Goal: Complete application form

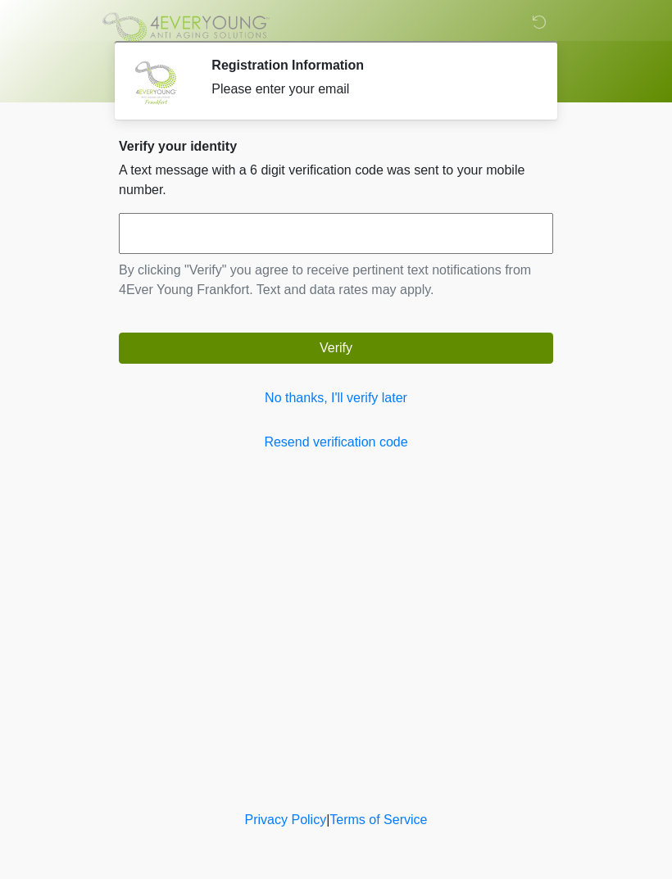
click at [401, 224] on input "text" at bounding box center [336, 233] width 434 height 41
type input "******"
click at [423, 363] on button "Verify" at bounding box center [336, 348] width 434 height 31
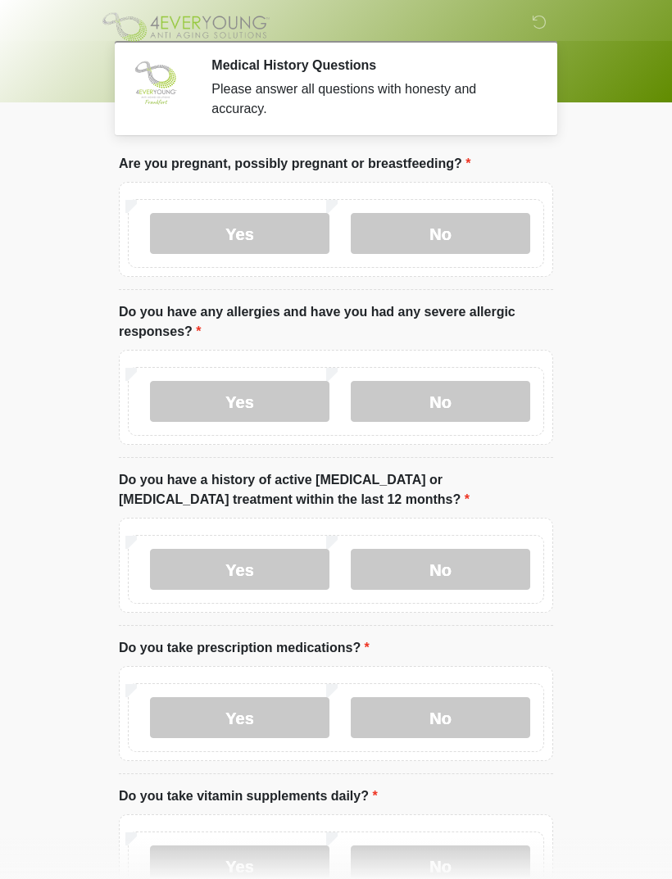
click at [473, 230] on label "No" at bounding box center [440, 233] width 179 height 41
click at [472, 403] on label "No" at bounding box center [440, 401] width 179 height 41
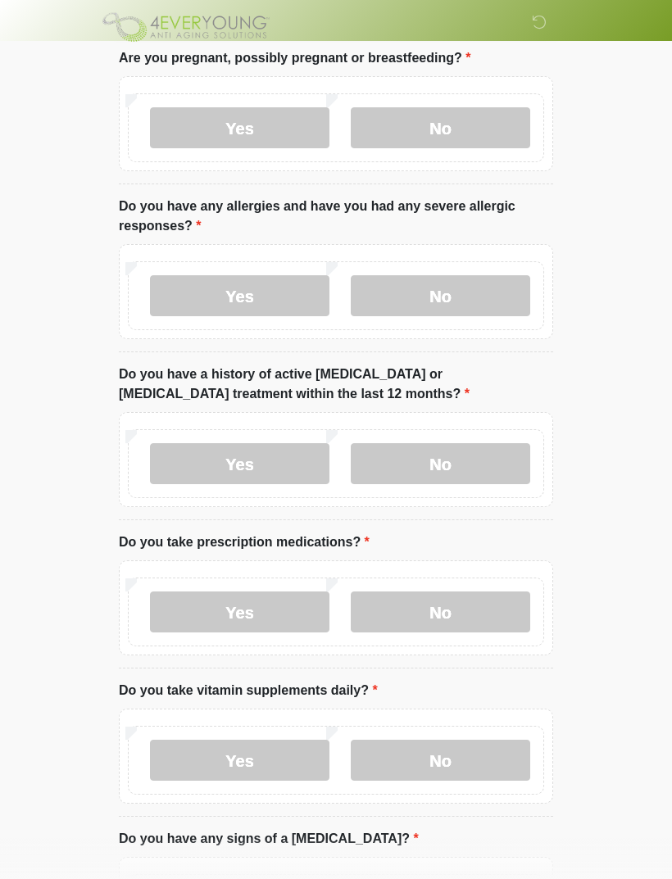
scroll to position [113, 0]
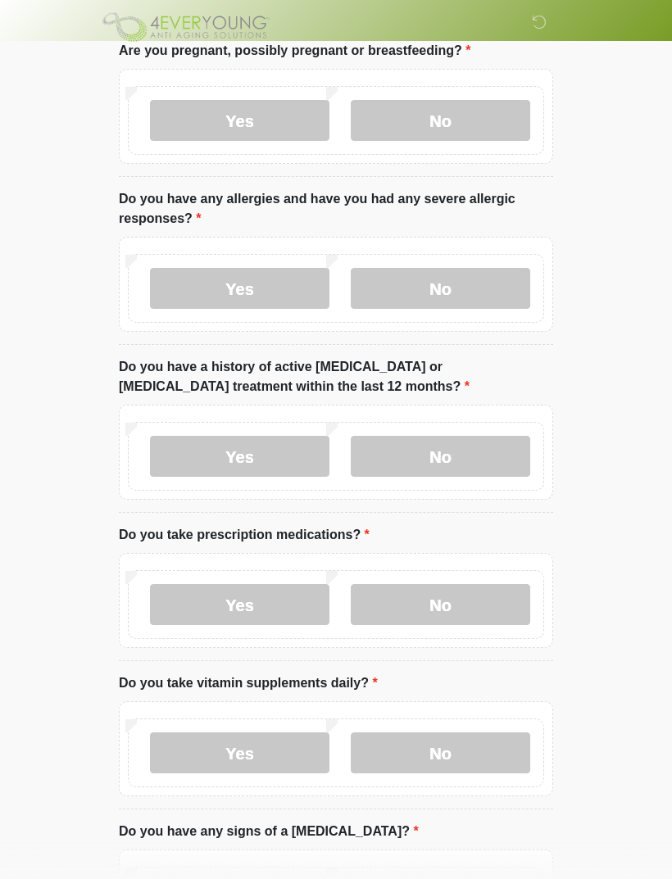
click at [494, 455] on label "No" at bounding box center [440, 456] width 179 height 41
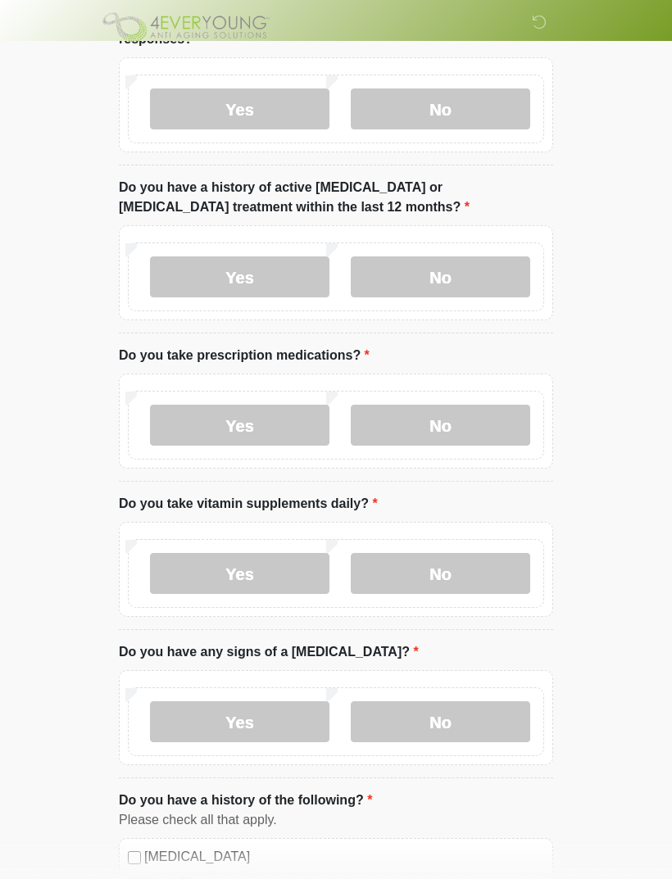
click at [476, 424] on label "No" at bounding box center [440, 425] width 179 height 41
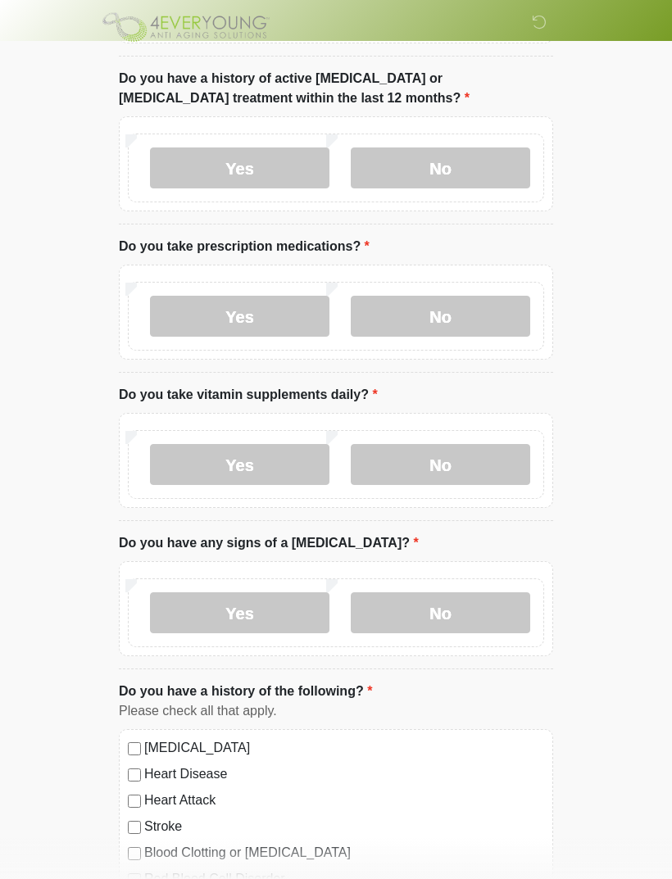
click at [475, 476] on label "No" at bounding box center [440, 464] width 179 height 41
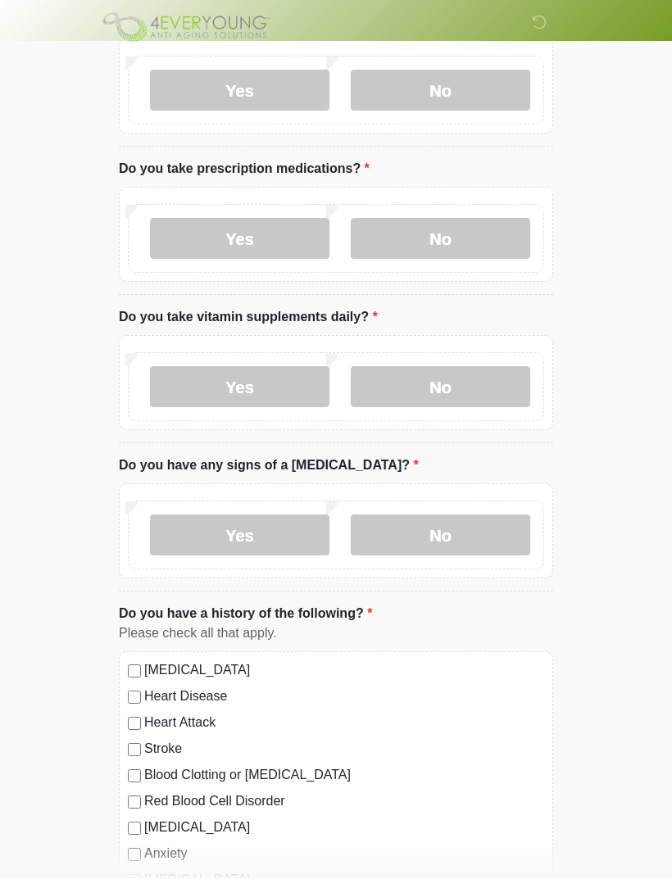
click at [479, 528] on label "No" at bounding box center [440, 534] width 179 height 41
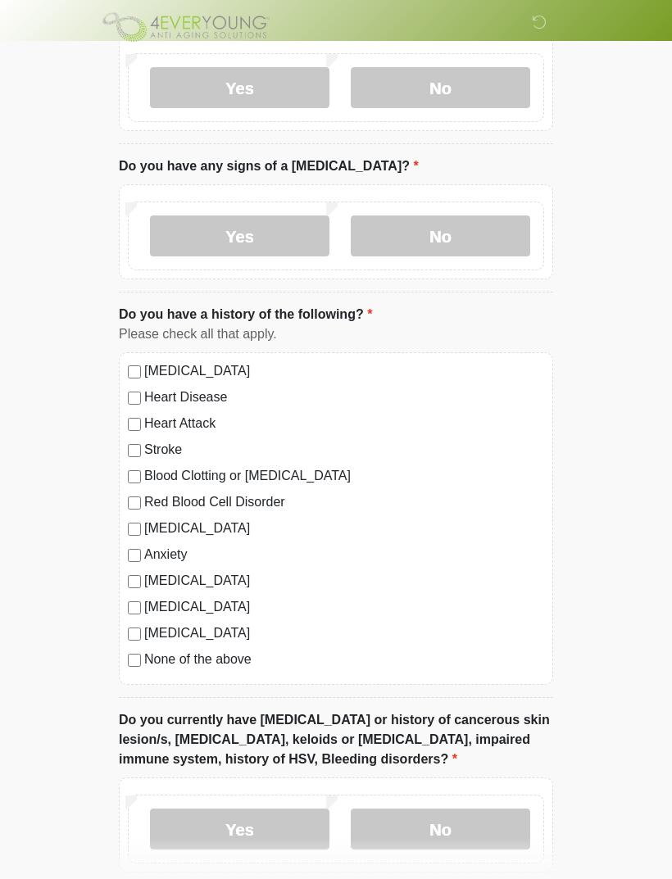
scroll to position [787, 0]
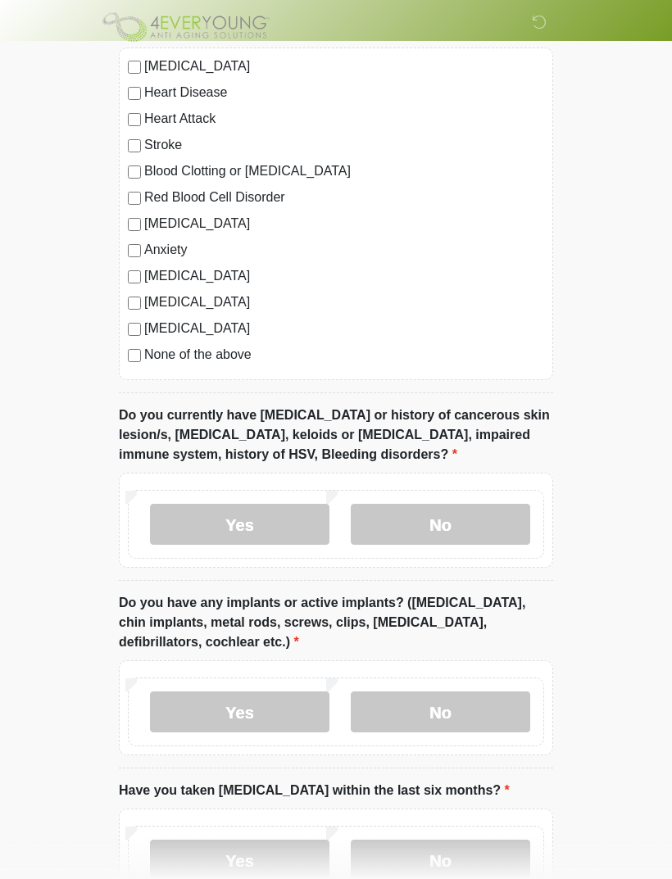
click at [460, 529] on label "No" at bounding box center [440, 524] width 179 height 41
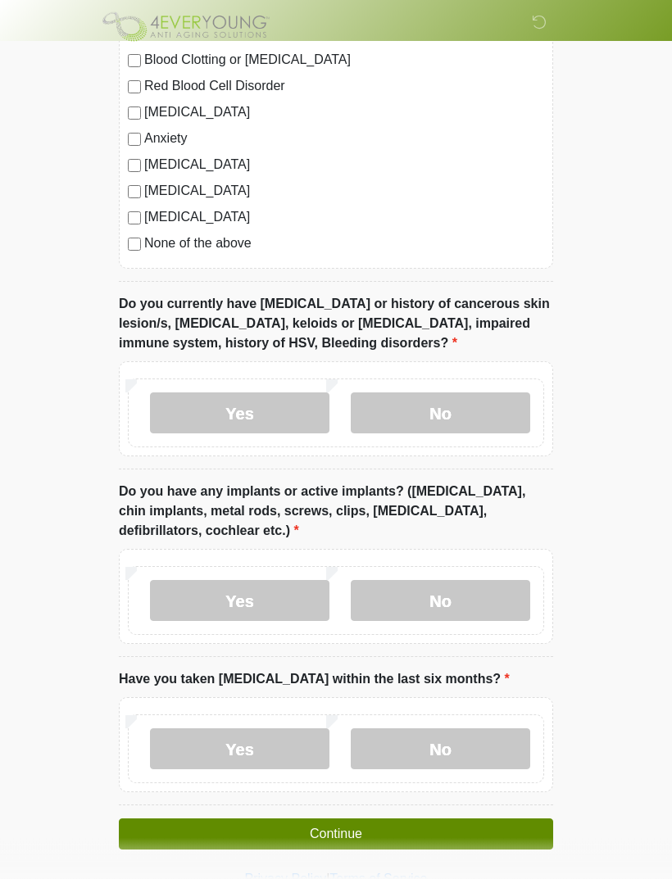
scroll to position [1197, 0]
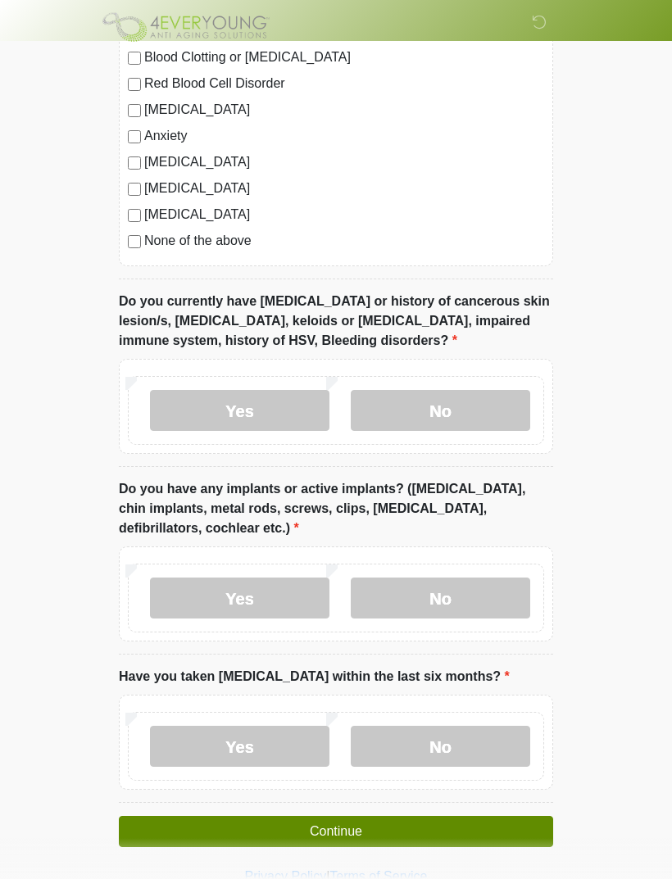
click at [465, 599] on label "No" at bounding box center [440, 598] width 179 height 41
click at [477, 732] on label "No" at bounding box center [440, 746] width 179 height 41
click at [501, 817] on button "Continue" at bounding box center [336, 831] width 434 height 31
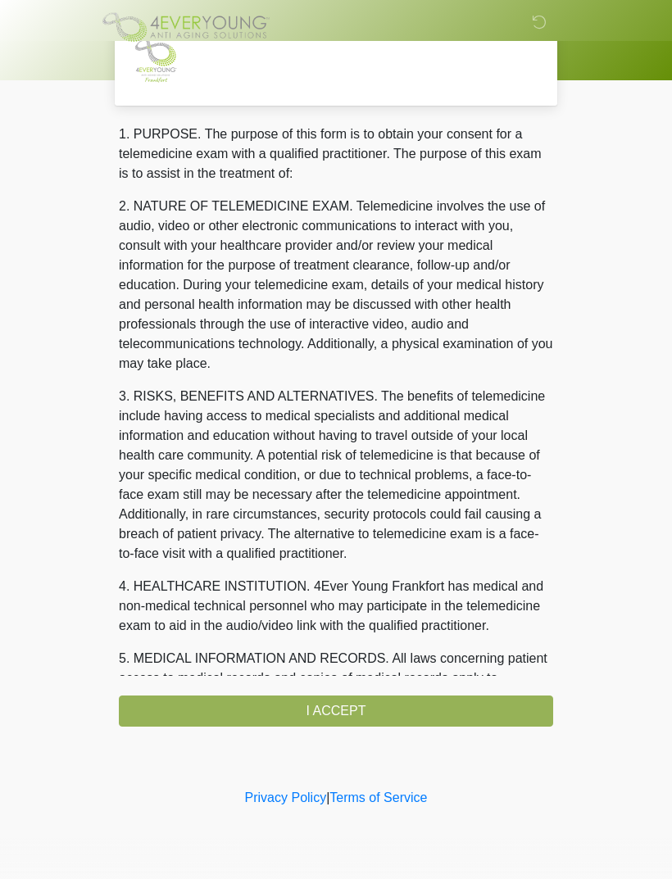
scroll to position [0, 0]
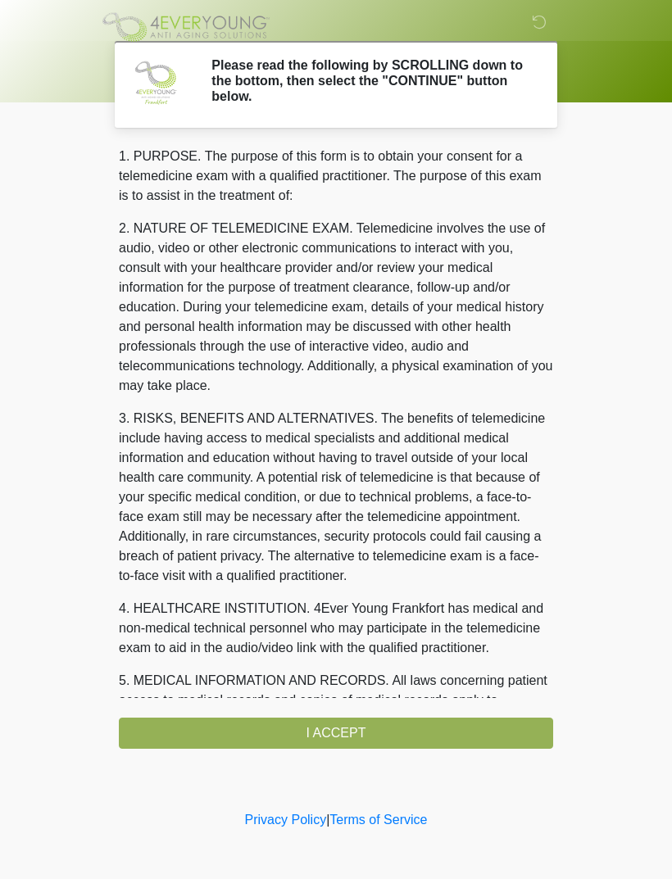
click at [464, 723] on div "1. PURPOSE. The purpose of this form is to obtain your consent for a telemedici…" at bounding box center [336, 448] width 434 height 602
click at [365, 744] on div "1. PURPOSE. The purpose of this form is to obtain your consent for a telemedici…" at bounding box center [336, 448] width 434 height 602
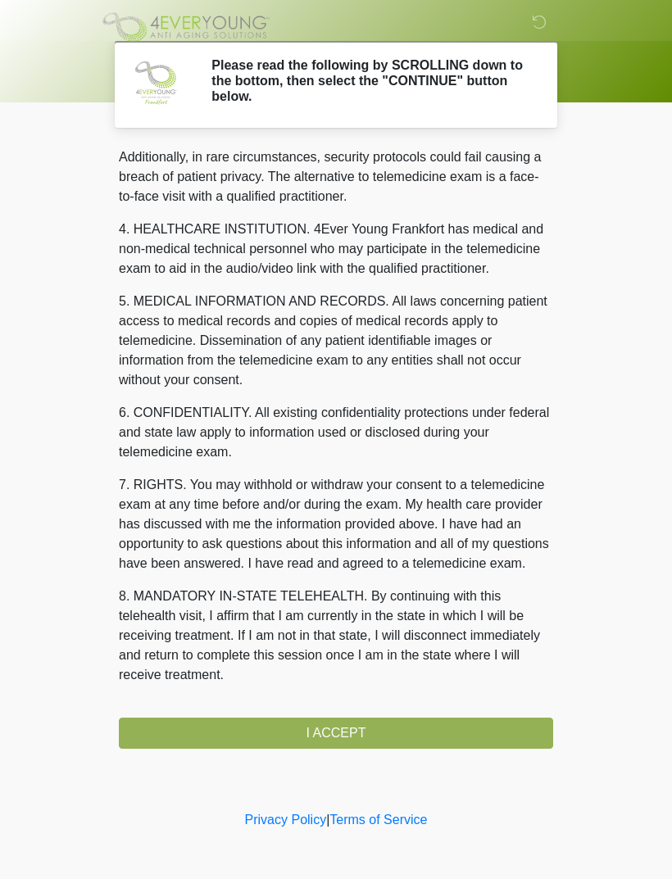
click at [339, 721] on button "I ACCEPT" at bounding box center [336, 733] width 434 height 31
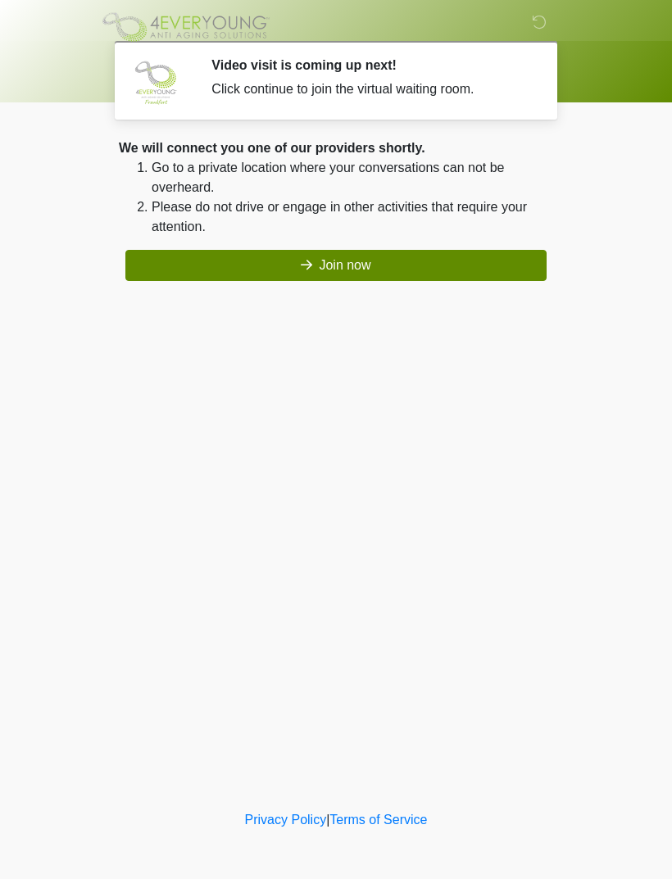
click at [416, 266] on button "Join now" at bounding box center [335, 265] width 421 height 31
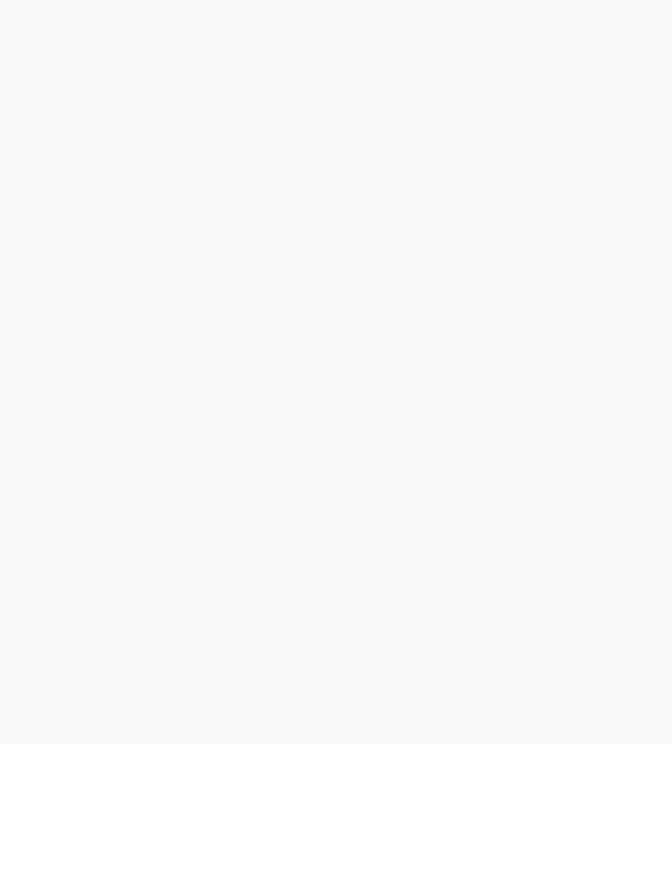
scroll to position [5, 0]
